Goal: Find specific page/section: Find specific page/section

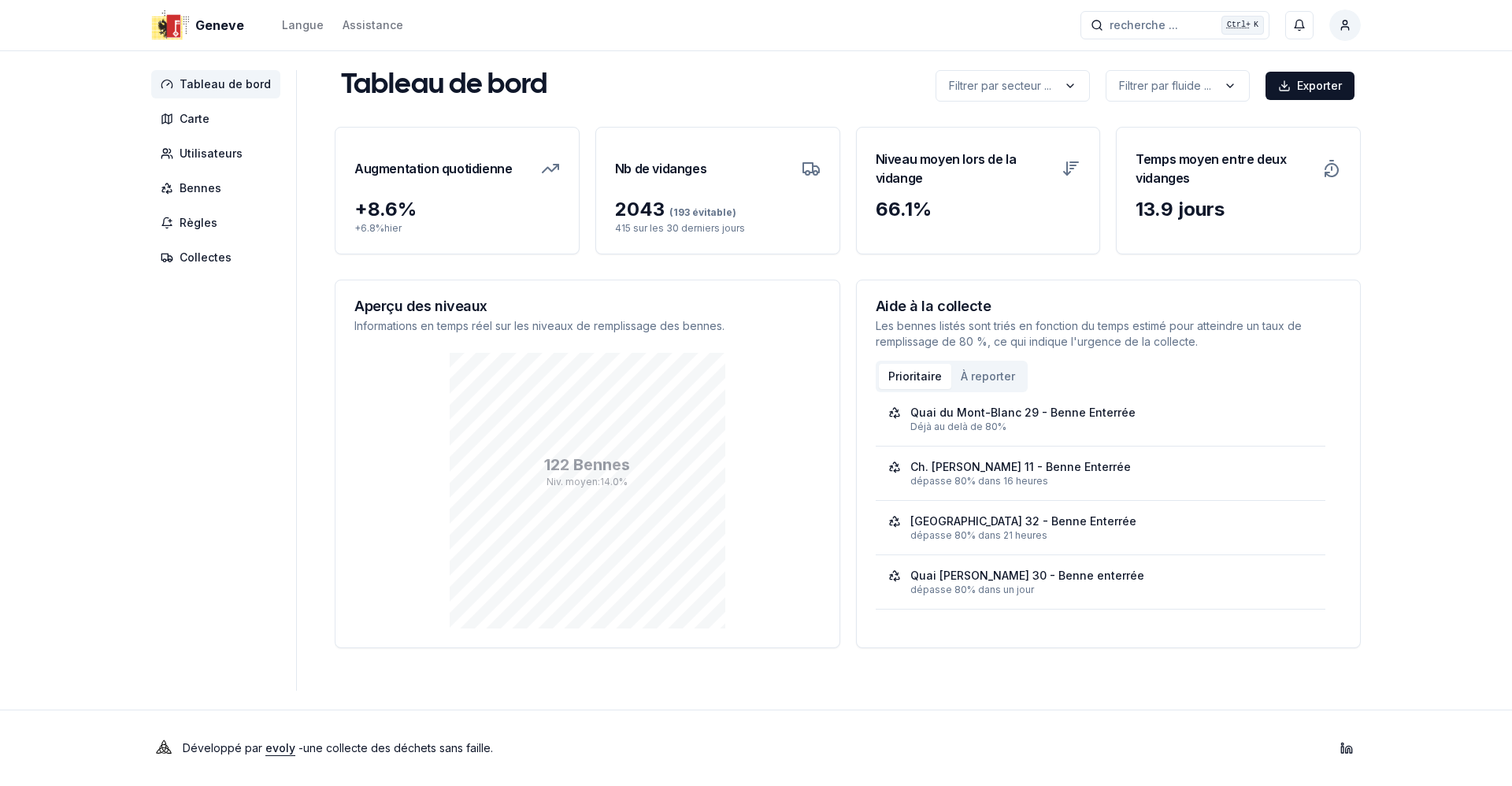
click at [1139, 662] on main "Tableau de bord Filtrer par secteur ... Filtrer par fluide ... Exporter Filtrer…" at bounding box center [848, 380] width 1027 height 620
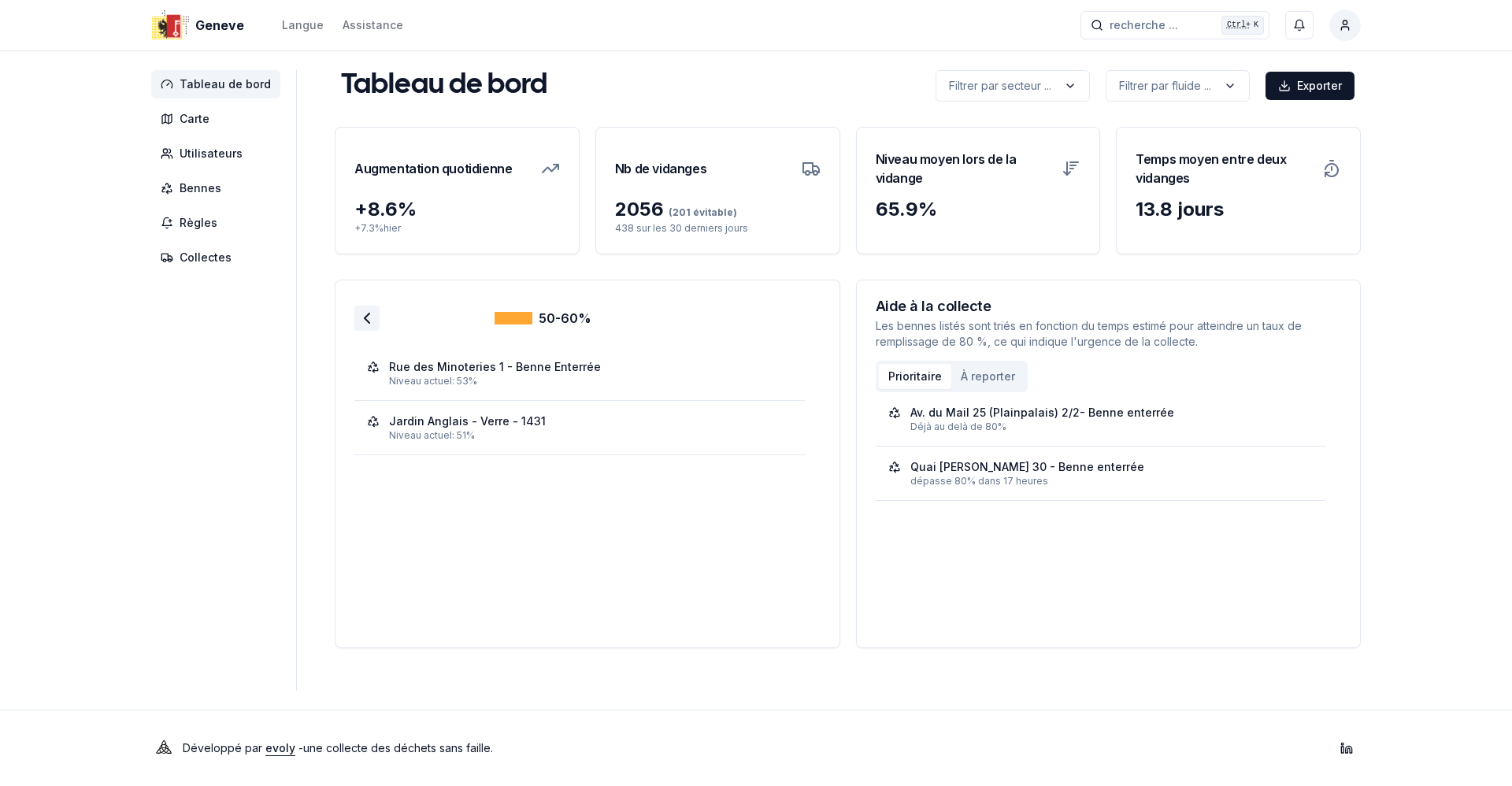
click at [368, 324] on icon at bounding box center [367, 318] width 19 height 19
click at [364, 315] on icon at bounding box center [367, 318] width 19 height 19
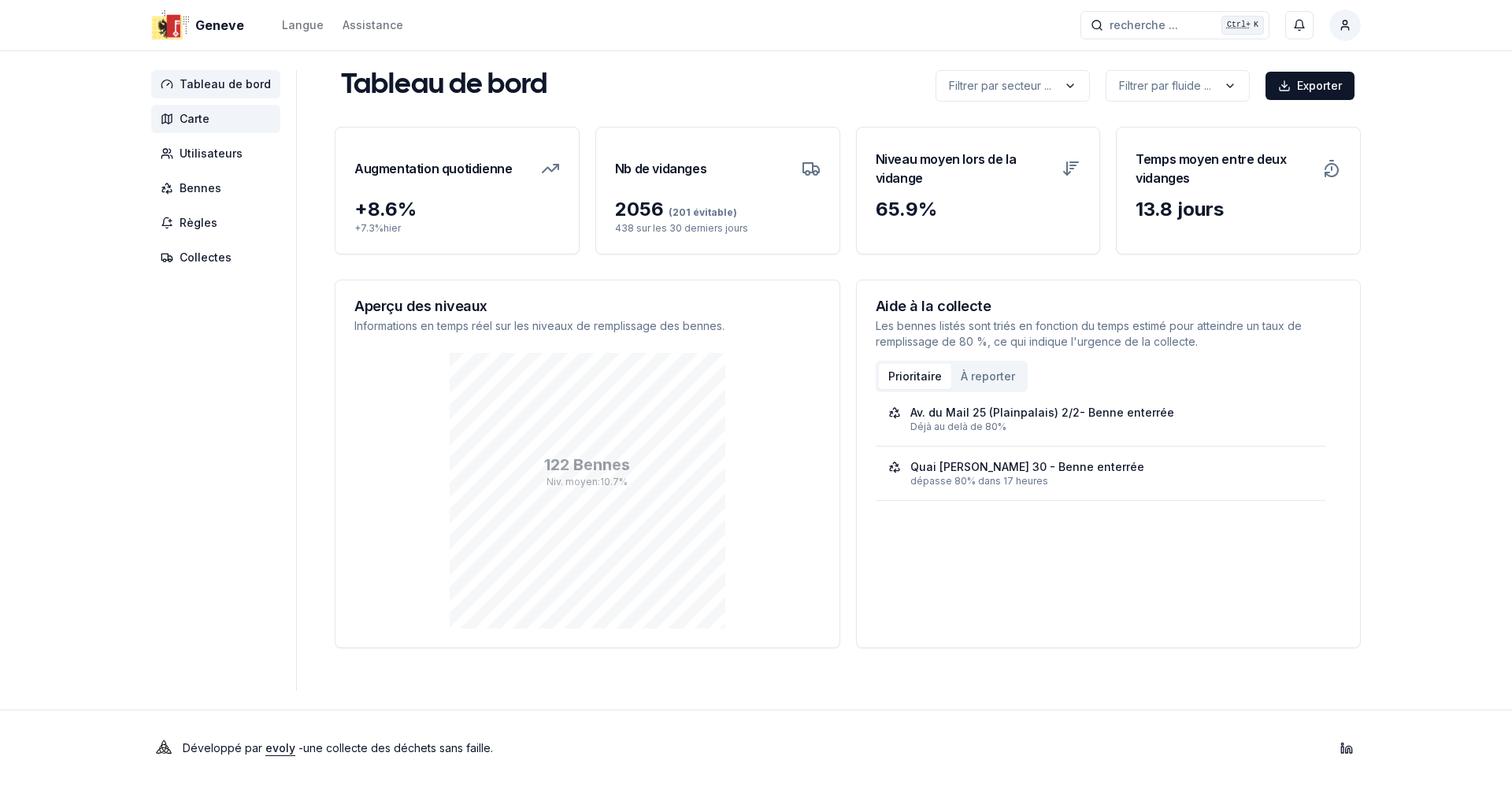
click at [221, 125] on span "Carte" at bounding box center [215, 119] width 129 height 28
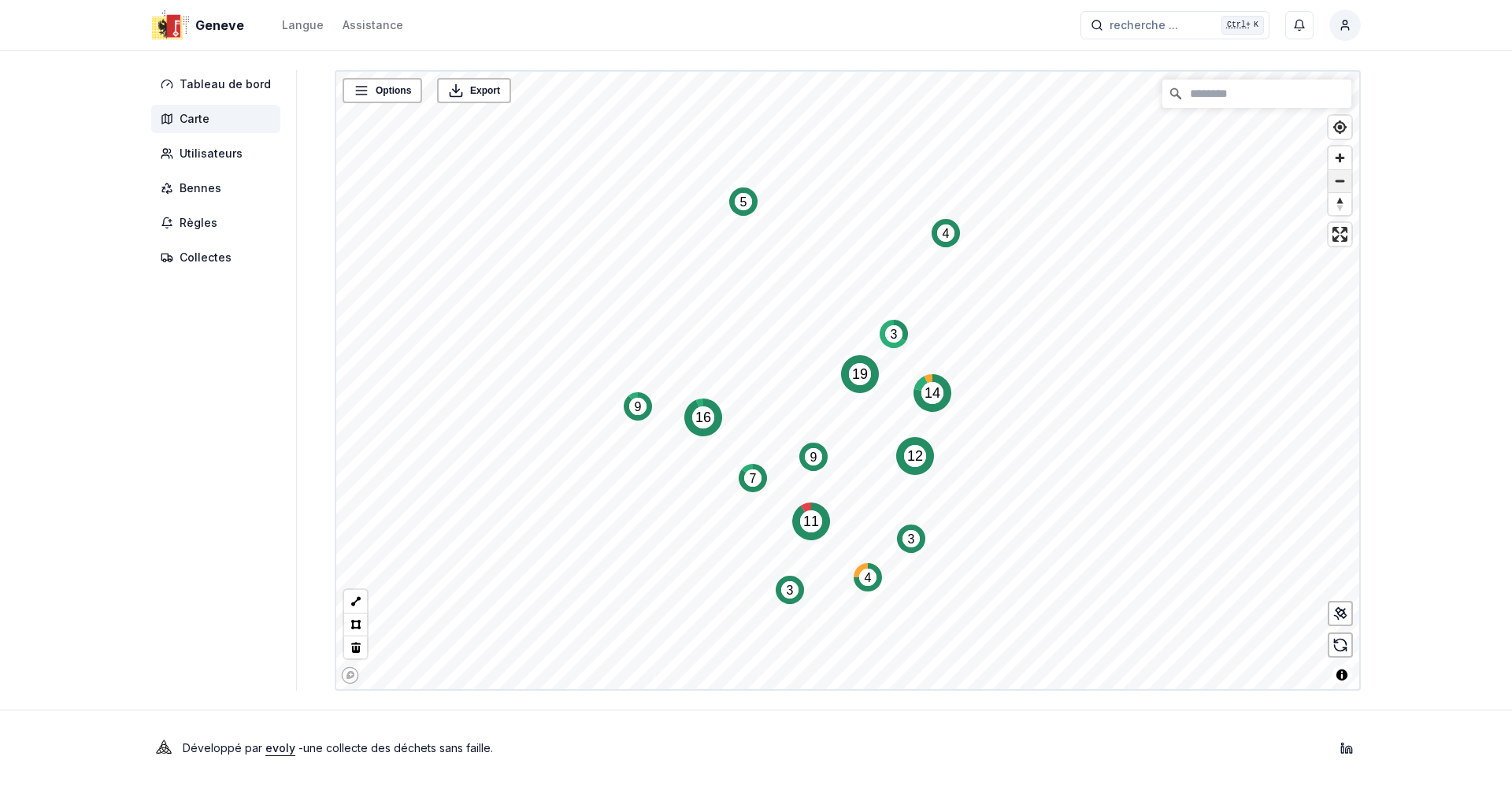
click at [1331, 184] on span "Zoom out" at bounding box center [1339, 181] width 23 height 22
click at [794, 508] on icon "Map marker" at bounding box center [811, 521] width 38 height 38
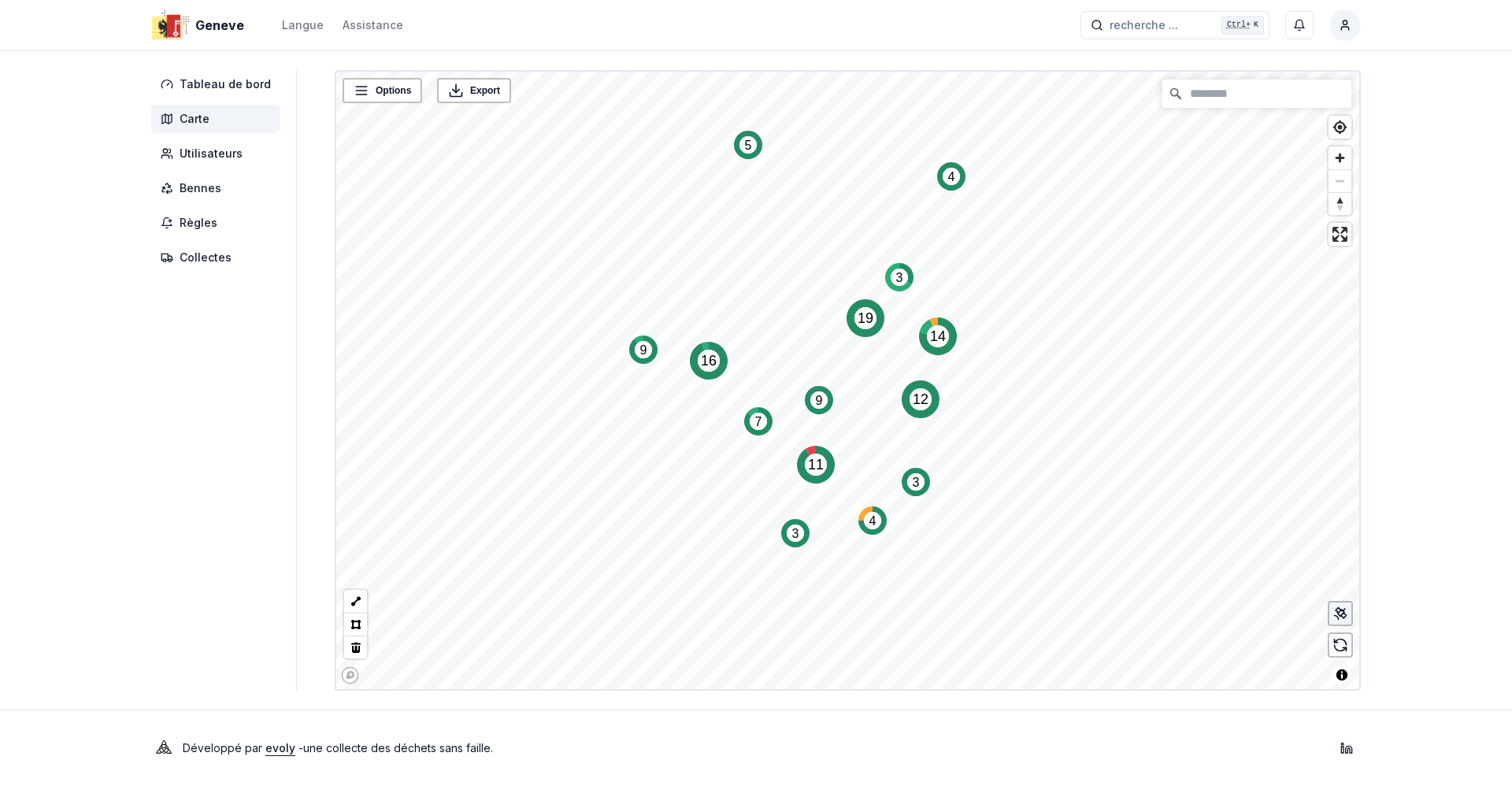
click at [1334, 620] on icon at bounding box center [1340, 613] width 15 height 15
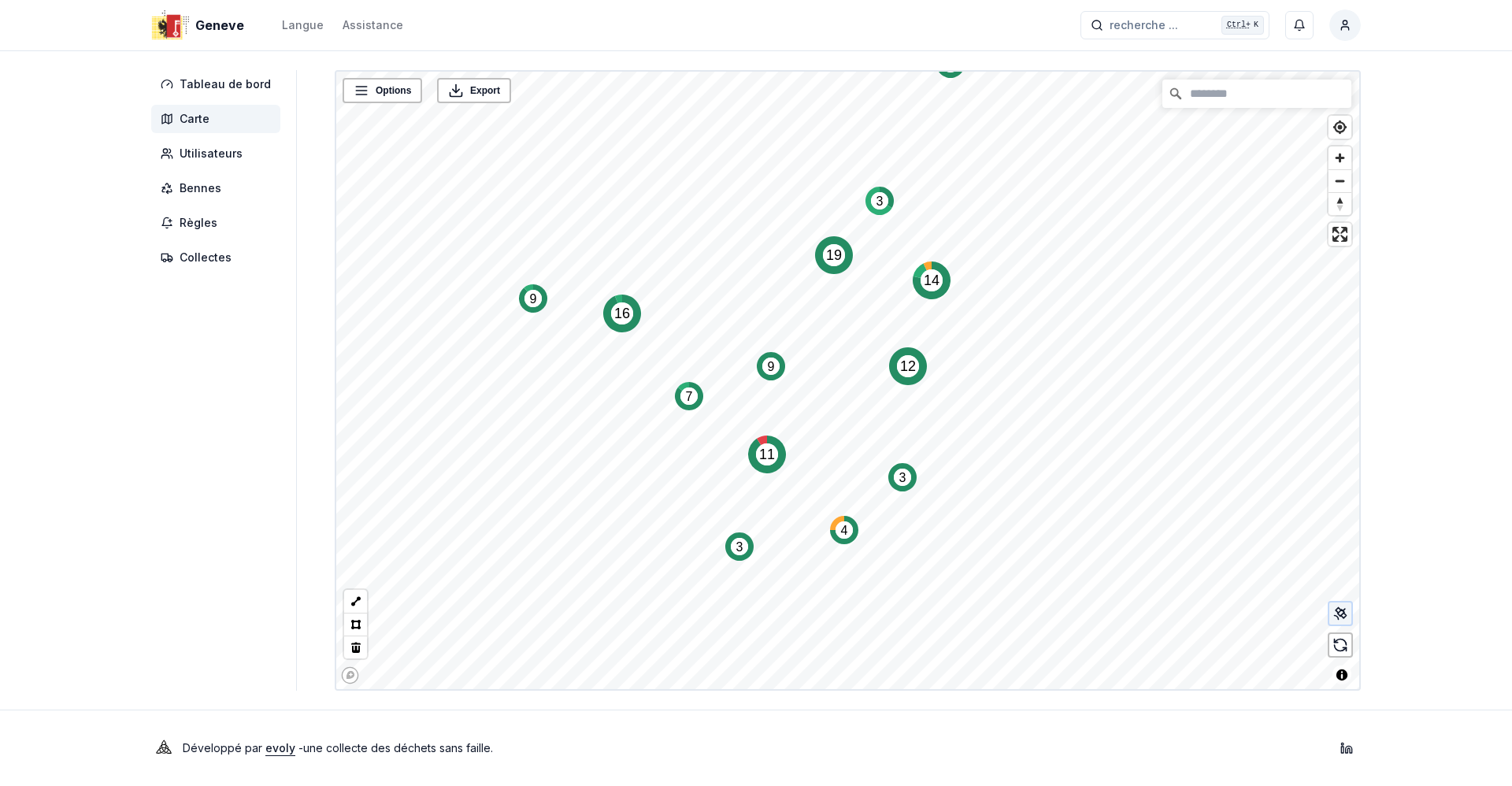
click at [1339, 610] on icon at bounding box center [1340, 613] width 15 height 15
click at [1338, 641] on icon at bounding box center [1340, 644] width 15 height 15
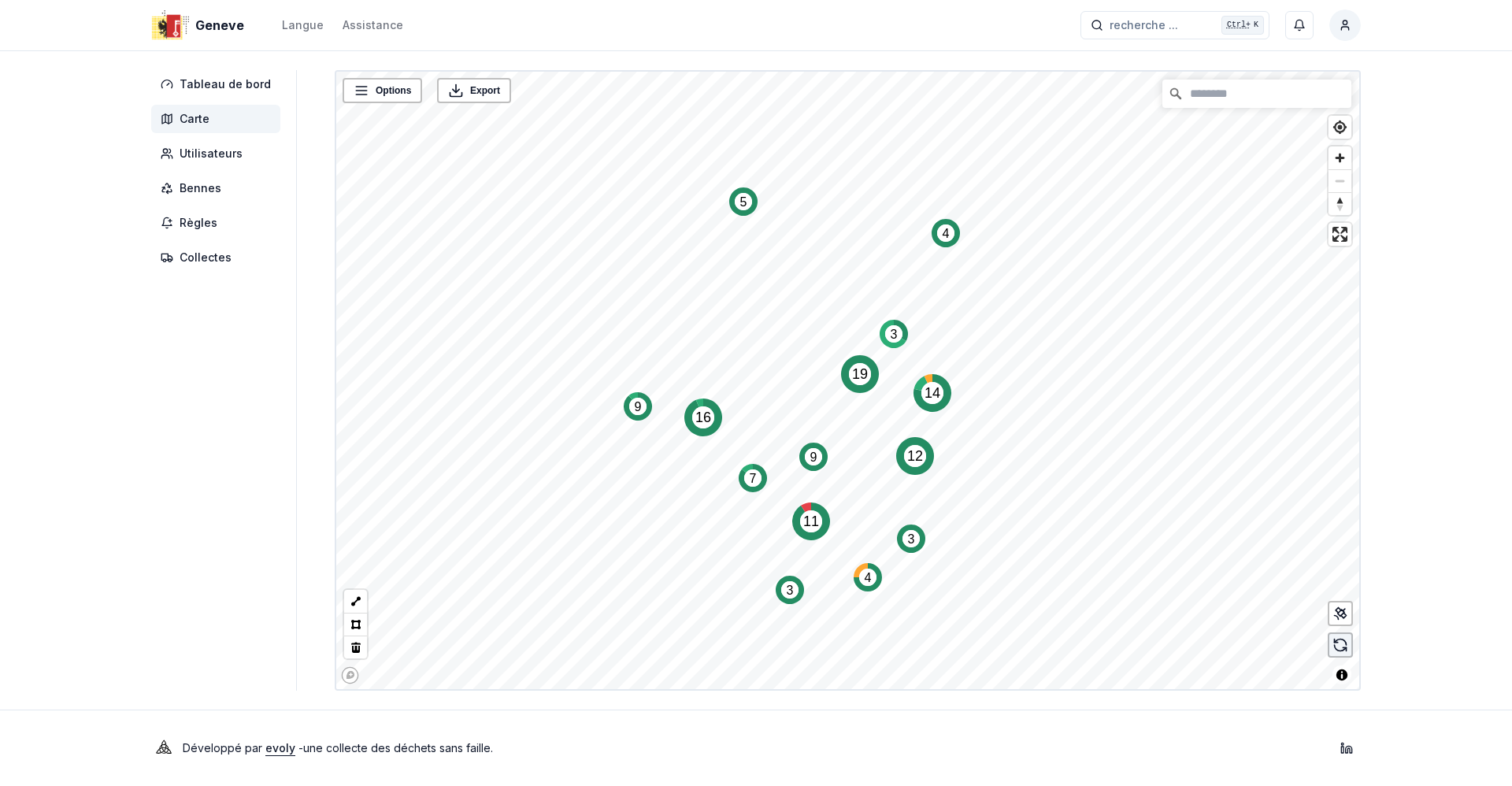
click at [1338, 641] on icon at bounding box center [1340, 644] width 15 height 15
click at [1346, 673] on span "Toggle attribution" at bounding box center [1342, 675] width 19 height 19
click at [1346, 673] on span "Toggle attribution" at bounding box center [1342, 672] width 19 height 19
click at [1346, 673] on span "Toggle attribution" at bounding box center [1342, 675] width 19 height 19
